Goal: Task Accomplishment & Management: Complete application form

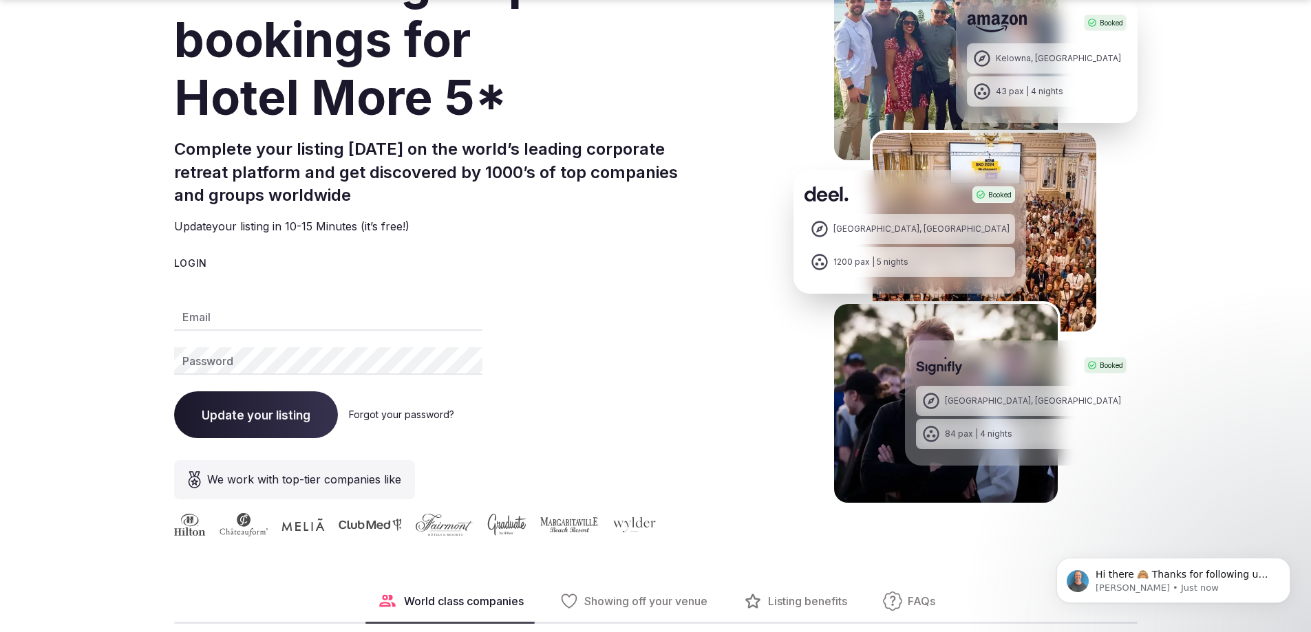
click at [271, 411] on span "Update your listing" at bounding box center [256, 415] width 109 height 14
click at [224, 320] on input "Email" at bounding box center [328, 317] width 308 height 28
click at [439, 196] on h2 "Complete your listing [DATE] on the world’s leading corporate retreat platform …" at bounding box center [441, 172] width 535 height 69
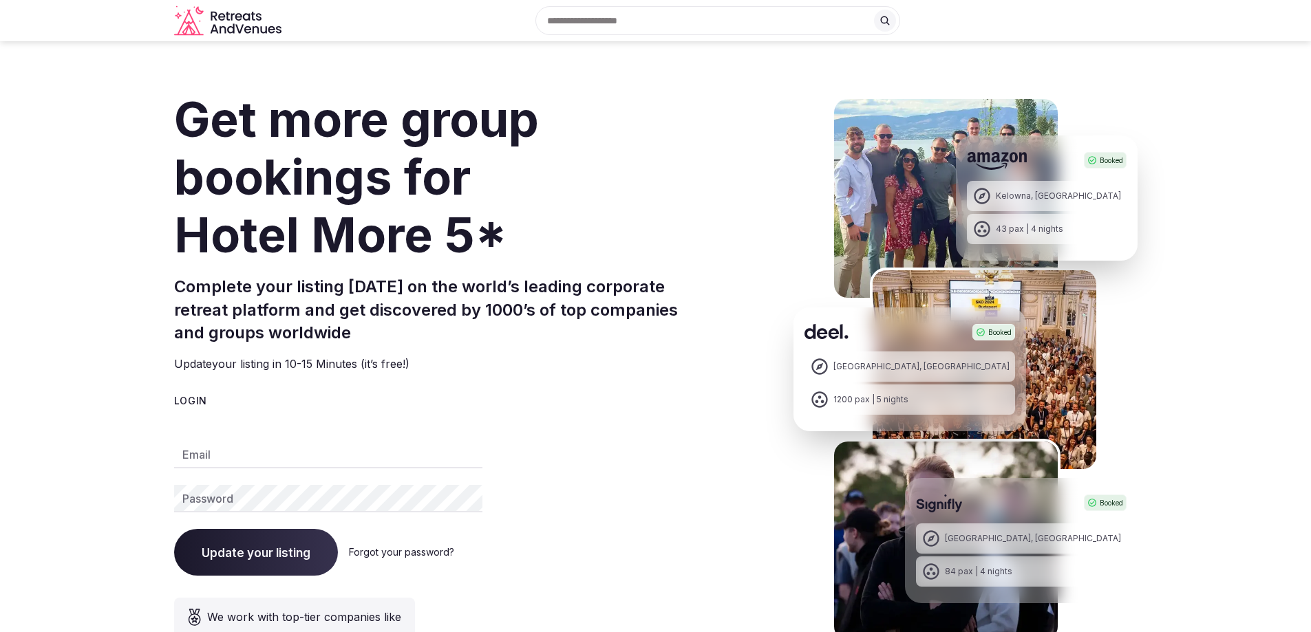
click at [522, 173] on h1 "Get more group bookings for Hotel More 5*" at bounding box center [441, 177] width 535 height 173
click at [215, 451] on input "Email" at bounding box center [328, 455] width 308 height 28
click at [343, 362] on p "Update your listing in 10-15 Minutes (it’s free!)" at bounding box center [441, 364] width 535 height 17
